Goal: Find specific page/section

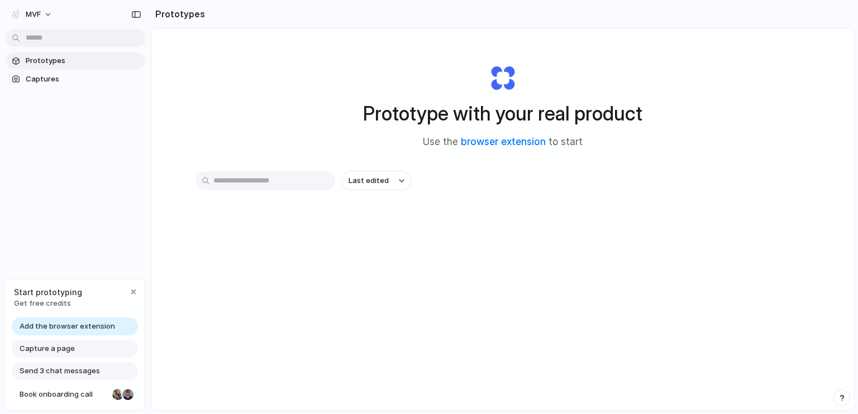
click at [40, 63] on span "Prototypes" at bounding box center [83, 60] width 115 height 11
click at [45, 12] on button "MVF" at bounding box center [32, 15] width 53 height 18
click at [50, 15] on button "MVF" at bounding box center [32, 15] width 53 height 18
